Goal: Transaction & Acquisition: Purchase product/service

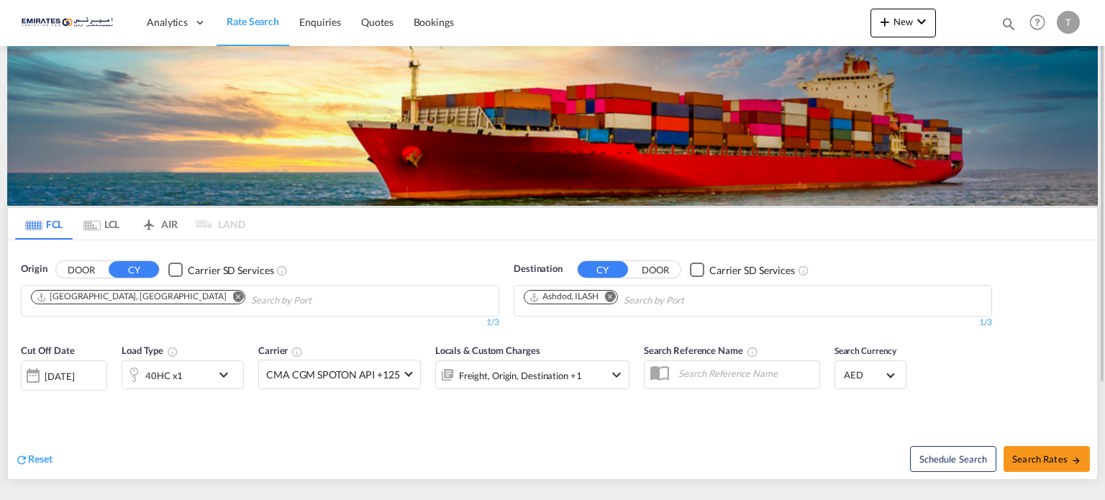
click at [608, 292] on md-icon "Remove" at bounding box center [610, 296] width 11 height 11
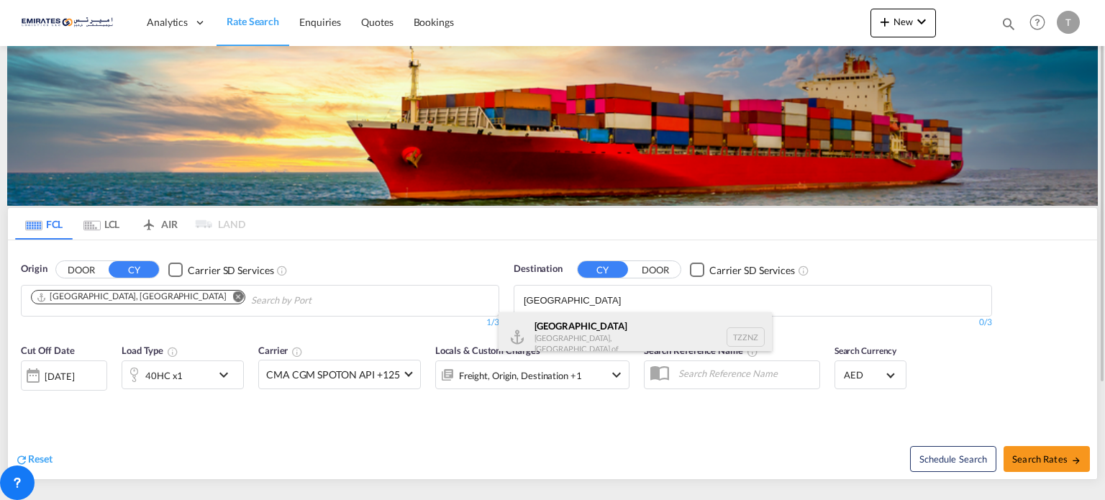
type input "[GEOGRAPHIC_DATA]"
click at [581, 324] on div "Zanzibar [GEOGRAPHIC_DATA], [GEOGRAPHIC_DATA] TZZNZ" at bounding box center [634, 337] width 273 height 50
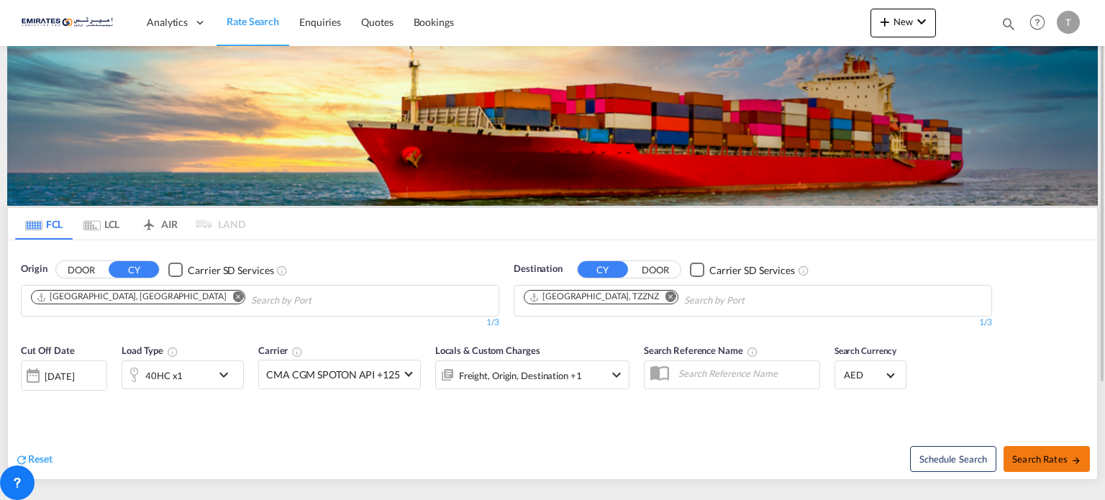
click at [1037, 454] on span "Search Rates" at bounding box center [1046, 459] width 69 height 12
type input "AEJEA to TZZNZ / [DATE]"
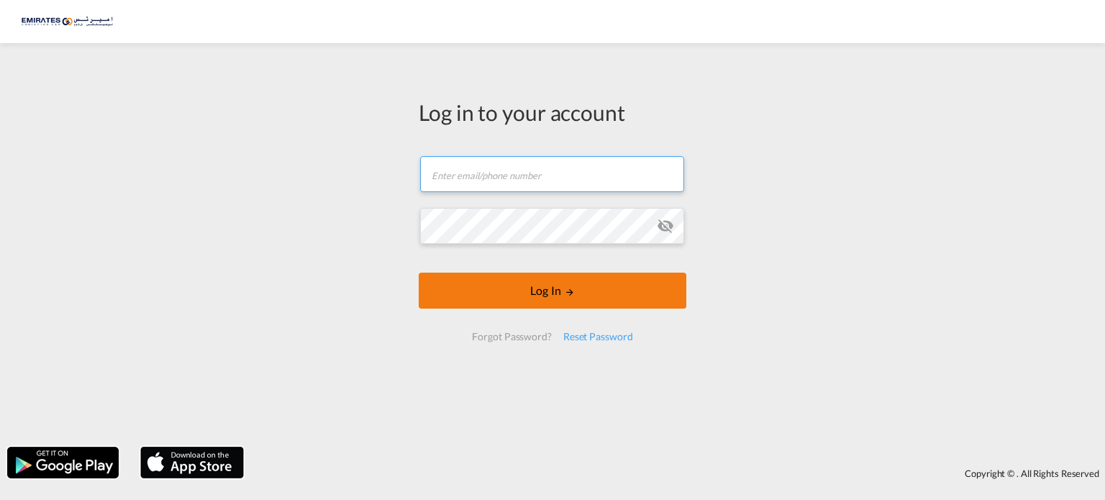
type input "[PERSON_NAME][EMAIL_ADDRESS][DOMAIN_NAME]"
click at [554, 296] on button "Log In" at bounding box center [553, 291] width 268 height 36
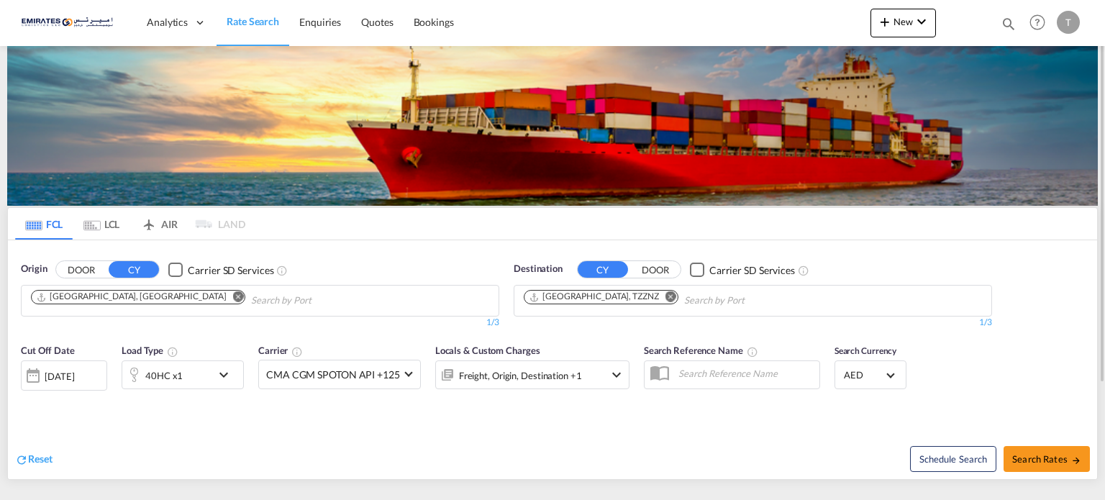
click at [656, 291] on button "Remove" at bounding box center [667, 298] width 22 height 14
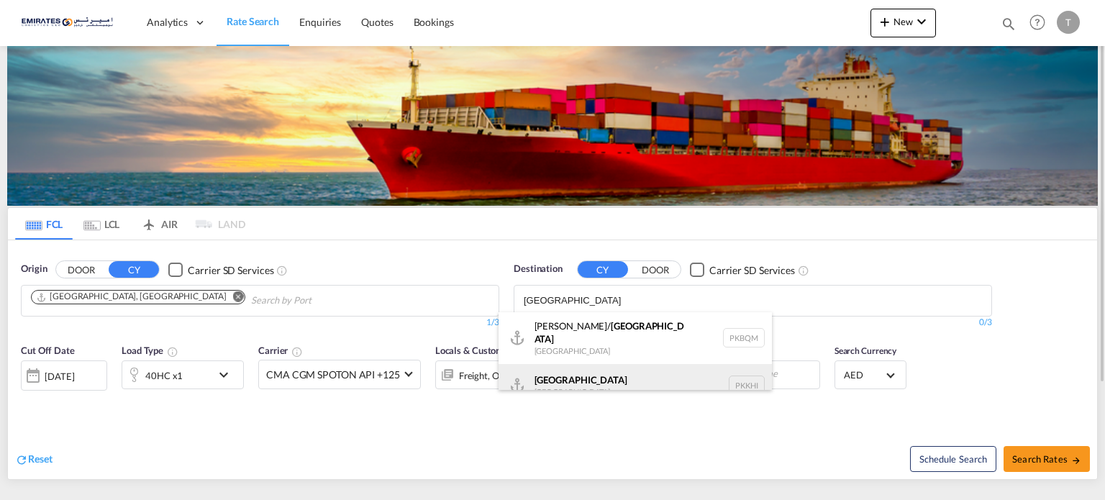
type input "[GEOGRAPHIC_DATA]"
click at [572, 370] on div "Karachi [GEOGRAPHIC_DATA] PKKHI" at bounding box center [634, 385] width 273 height 43
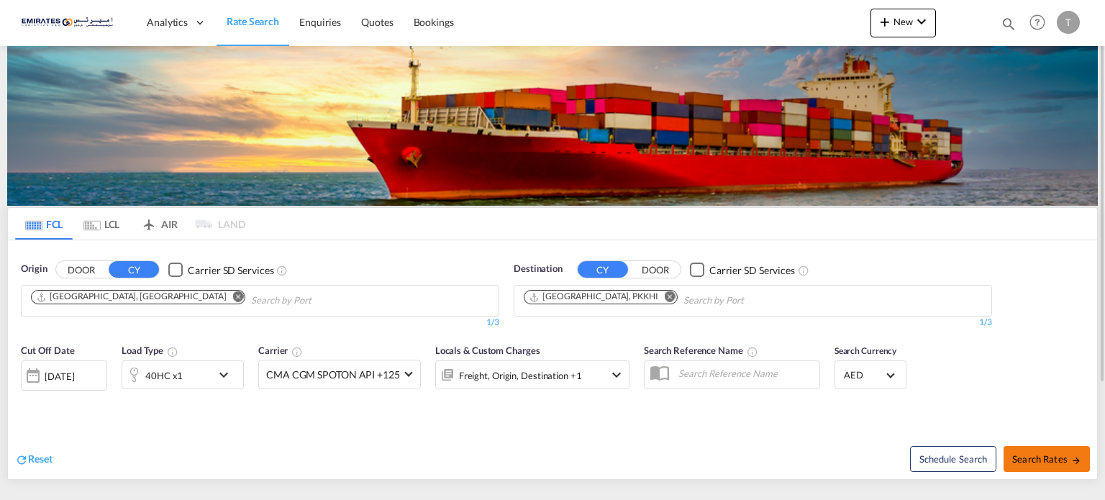
click at [1064, 451] on button "Search Rates" at bounding box center [1046, 459] width 86 height 26
type input "AEJEA to PKKHI / 9 Sep 2025"
